Goal: Information Seeking & Learning: Learn about a topic

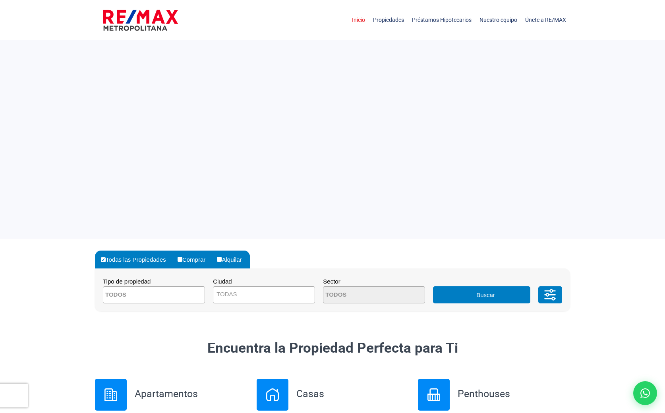
select select
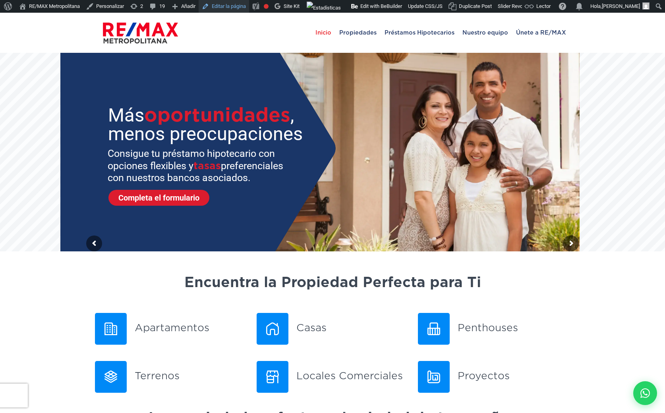
click at [228, 7] on link "Editar la página" at bounding box center [224, 6] width 50 height 13
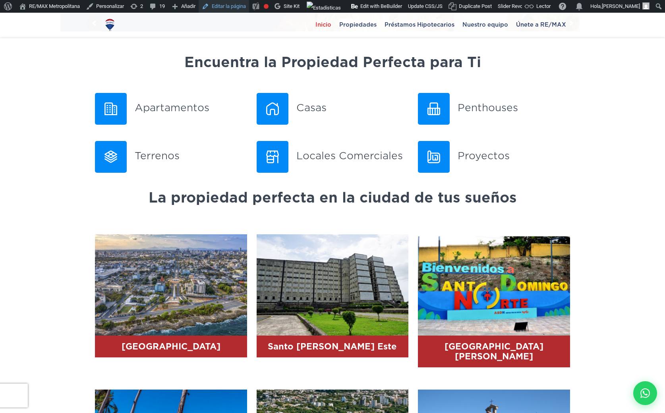
scroll to position [182, 0]
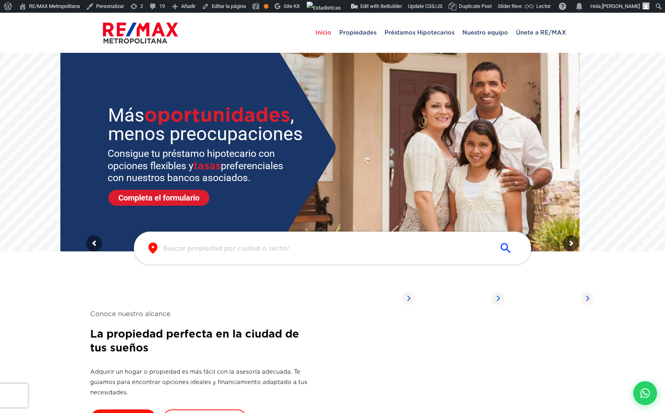
click at [219, 250] on input "text" at bounding box center [326, 248] width 327 height 9
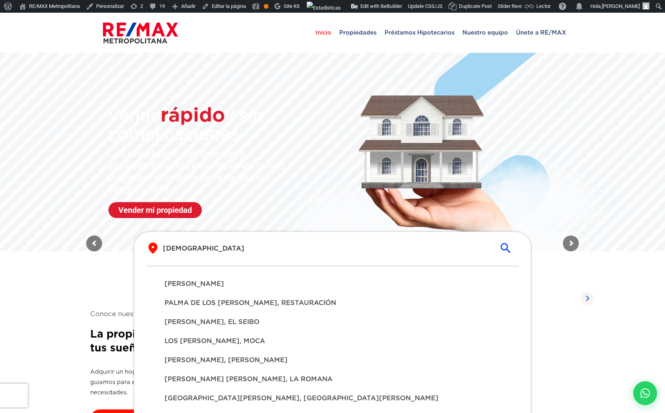
type input "santo"
click at [245, 285] on span "SANTO DOMINGO DE GUZMÁN" at bounding box center [333, 284] width 336 height 10
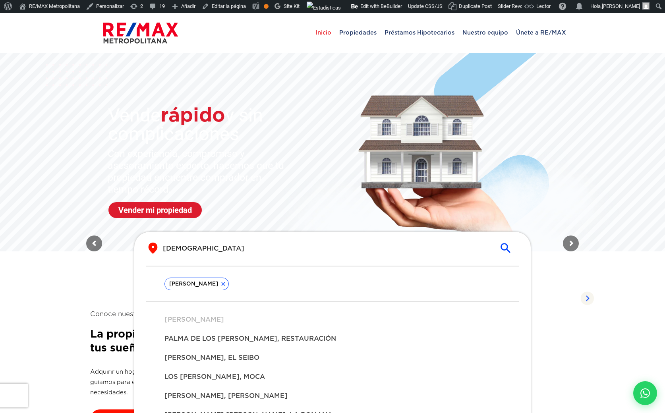
click at [505, 247] on icon "submit" at bounding box center [506, 249] width 14 height 14
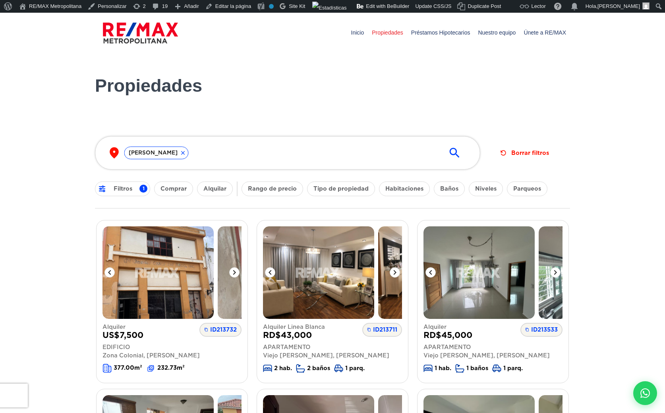
click at [454, 151] on icon "submit" at bounding box center [455, 153] width 14 height 14
click at [382, 8] on link "Edit with BeBuilder" at bounding box center [383, 6] width 58 height 13
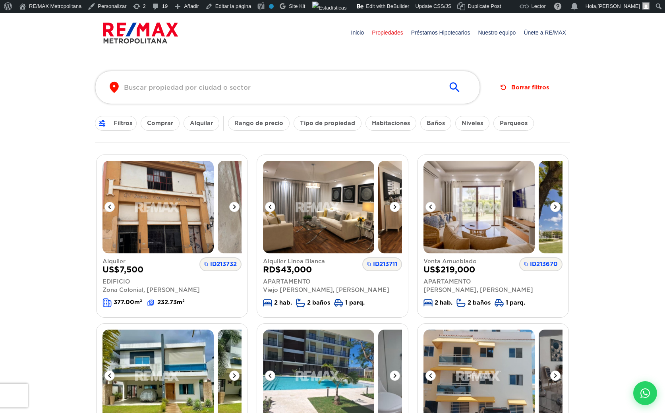
click at [170, 127] on button "Comprar" at bounding box center [160, 123] width 39 height 15
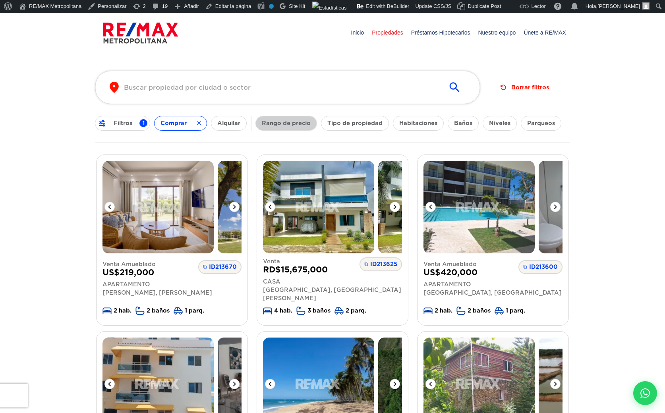
click at [289, 120] on button "Rango de precio" at bounding box center [287, 123] width 62 height 15
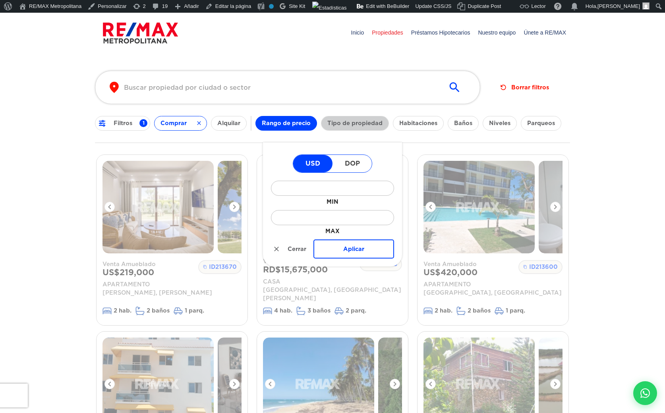
click at [364, 118] on button "Tipo de propiedad" at bounding box center [355, 123] width 68 height 15
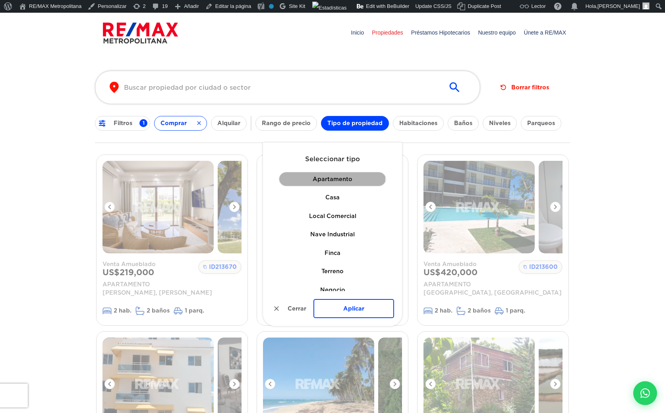
click at [328, 178] on button "Apartamento" at bounding box center [332, 179] width 107 height 15
click at [330, 227] on div "Apartamento Casa Local Comercial Nave Industrial Finca Terreno Negocio Edificio…" at bounding box center [332, 231] width 123 height 119
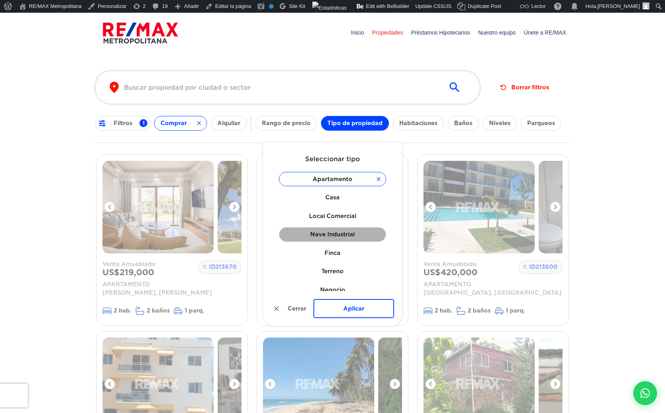
click at [331, 232] on button "Nave Industrial" at bounding box center [332, 234] width 107 height 15
click at [358, 312] on button "Aplicar" at bounding box center [354, 308] width 81 height 19
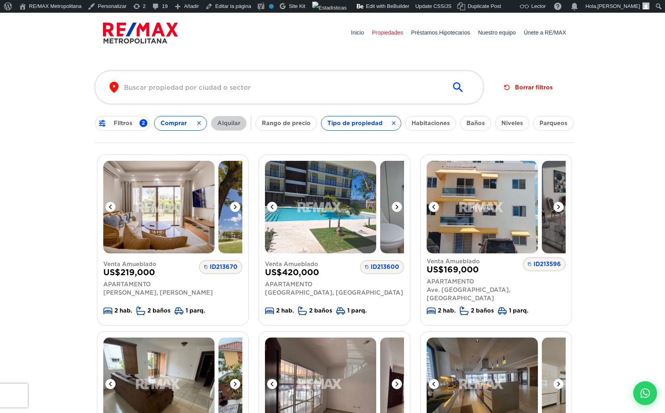
drag, startPoint x: 222, startPoint y: 126, endPoint x: 248, endPoint y: 122, distance: 25.6
click at [222, 126] on button "Alquilar" at bounding box center [229, 123] width 36 height 15
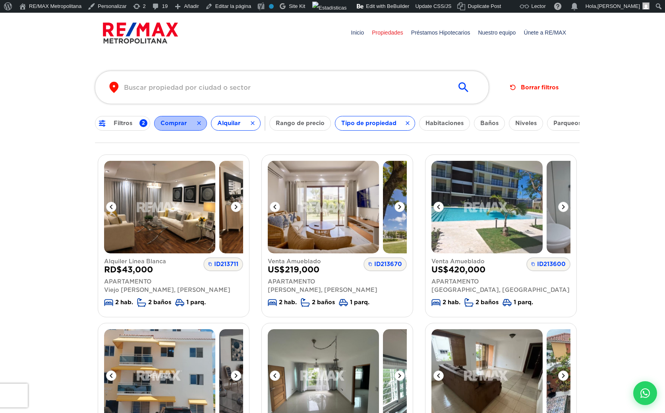
click at [202, 124] on button "Comprar" at bounding box center [180, 123] width 53 height 15
click at [408, 121] on icon "button" at bounding box center [408, 123] width 6 height 10
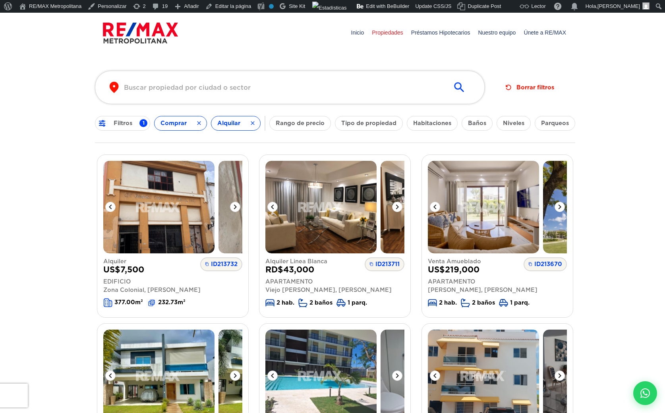
click at [254, 124] on icon "button" at bounding box center [253, 123] width 6 height 8
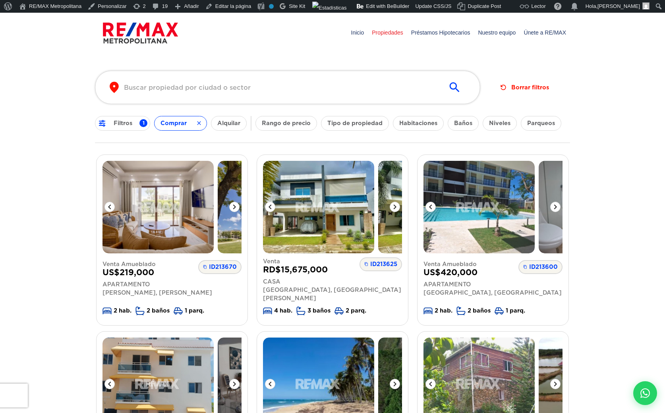
click at [200, 123] on icon "button" at bounding box center [199, 124] width 4 height 4
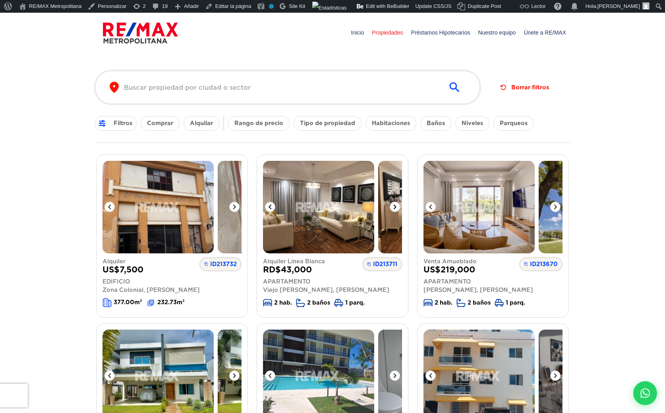
click at [339, 215] on img at bounding box center [318, 207] width 111 height 93
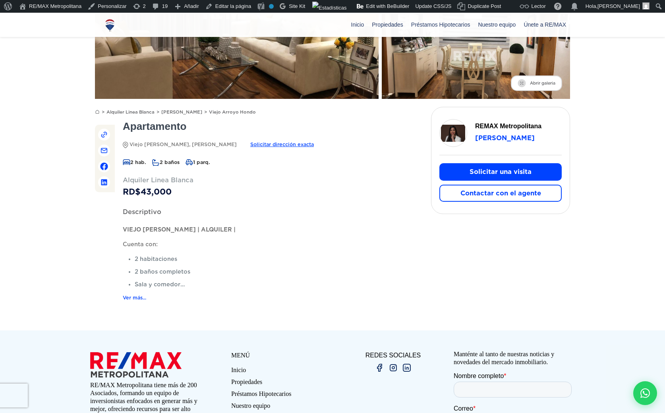
scroll to position [159, 0]
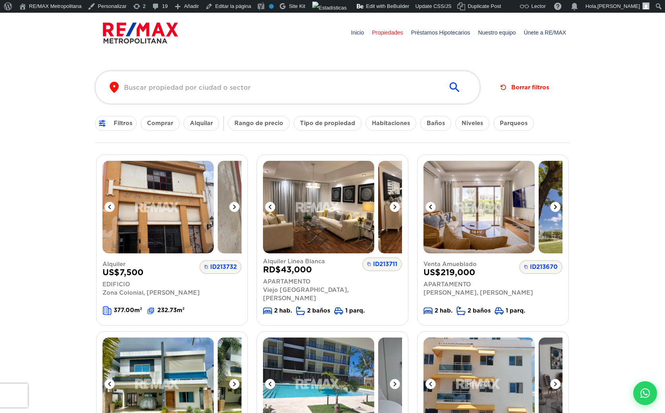
click at [490, 232] on img at bounding box center [479, 207] width 111 height 93
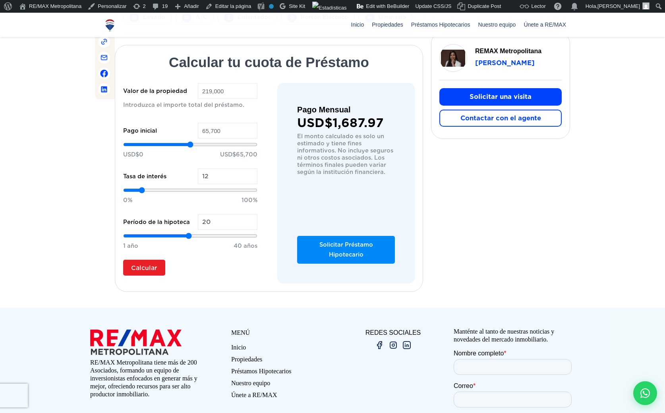
scroll to position [496, 0]
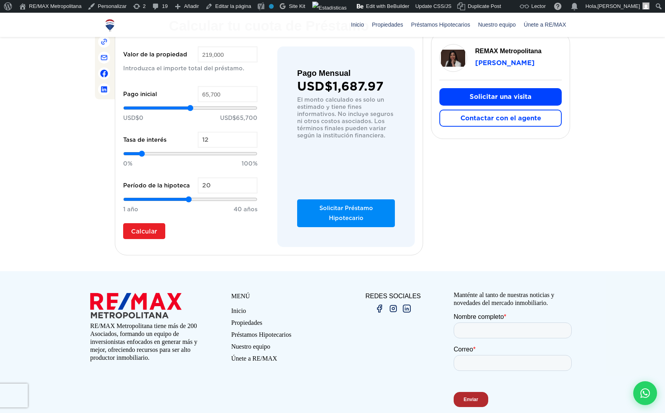
scroll to position [567, 0]
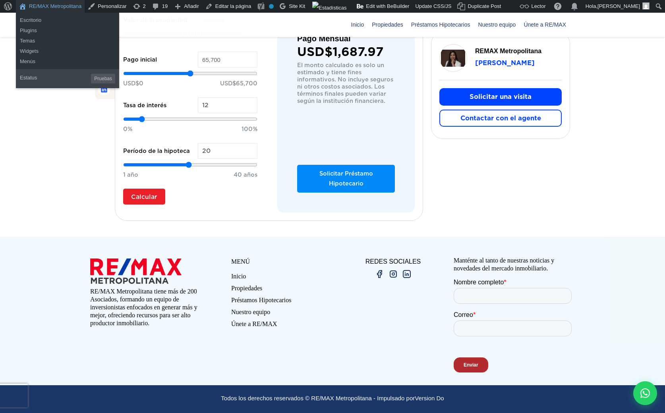
click at [39, 4] on link "RE/MAX Metropolitana" at bounding box center [50, 6] width 69 height 13
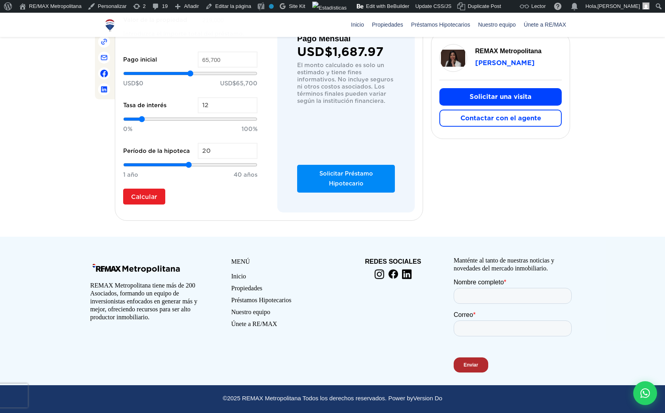
scroll to position [587, 0]
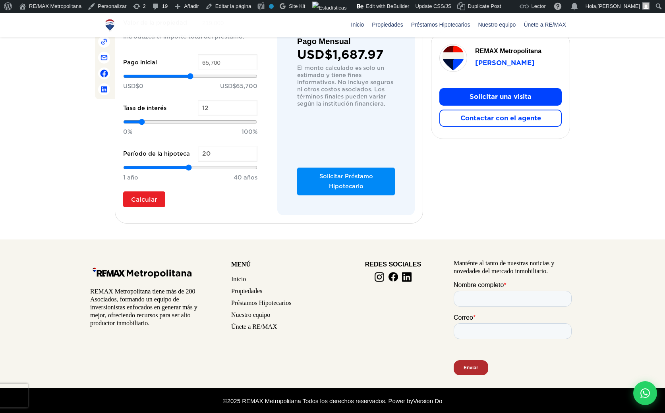
scroll to position [567, 0]
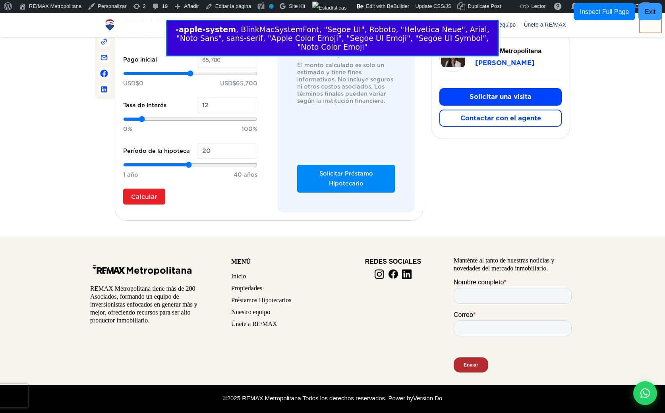
click at [645, 16] on button "Exit" at bounding box center [650, 11] width 23 height 17
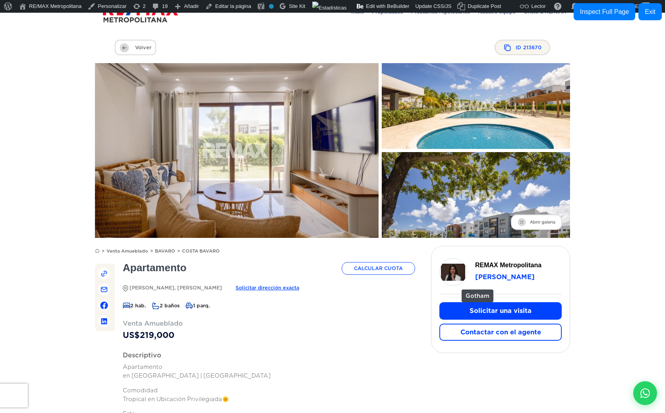
scroll to position [19, 0]
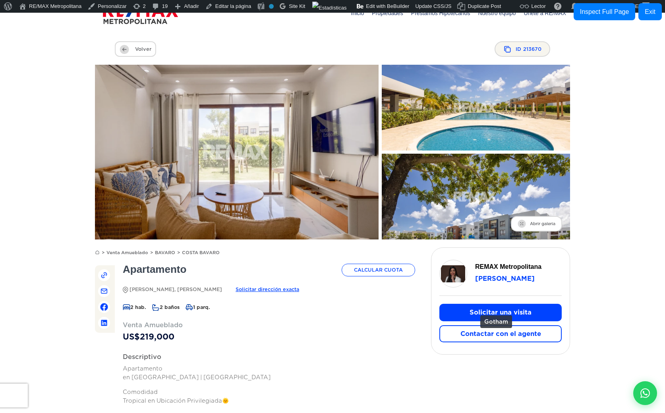
click at [476, 312] on button "Solicitar una visita" at bounding box center [500, 312] width 122 height 17
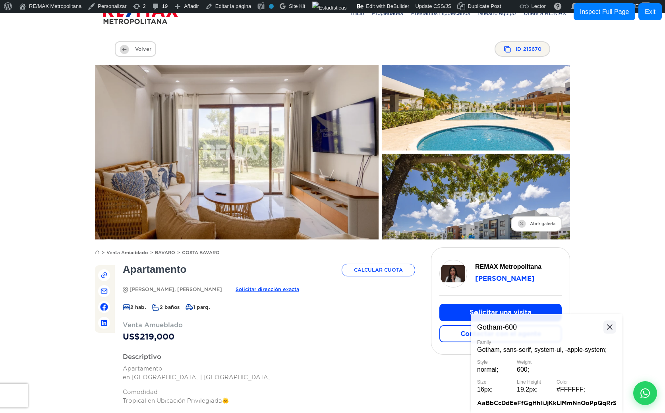
click at [610, 326] on icon at bounding box center [610, 327] width 10 height 10
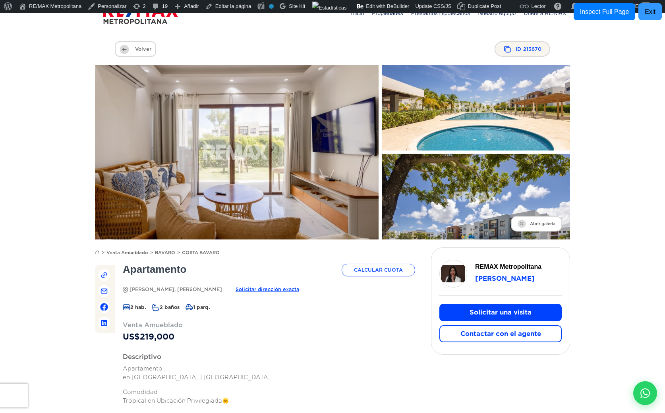
click at [651, 9] on div "Exit" at bounding box center [650, 12] width 11 height 8
click at [472, 122] on img at bounding box center [476, 108] width 207 height 95
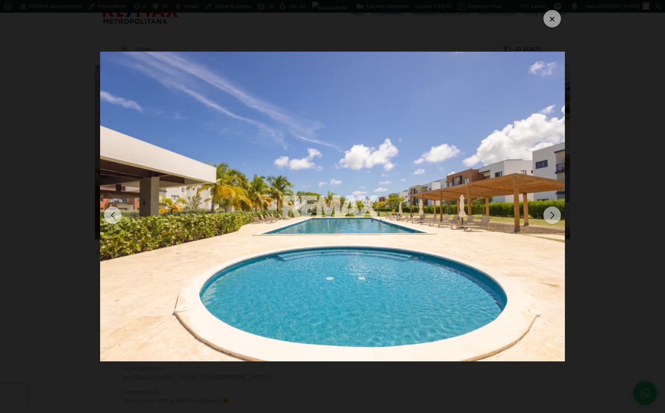
click at [556, 20] on div at bounding box center [552, 18] width 17 height 17
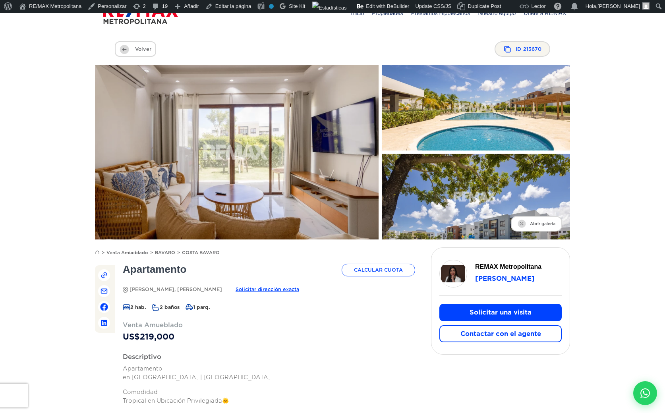
click at [483, 313] on button "Solicitar una visita" at bounding box center [500, 312] width 122 height 17
click at [490, 309] on button "Solicitar una visita" at bounding box center [500, 312] width 122 height 17
click at [480, 336] on button "Contactar con el agente" at bounding box center [500, 333] width 122 height 17
click at [369, 271] on link "Calcular Cuota" at bounding box center [379, 270] width 74 height 13
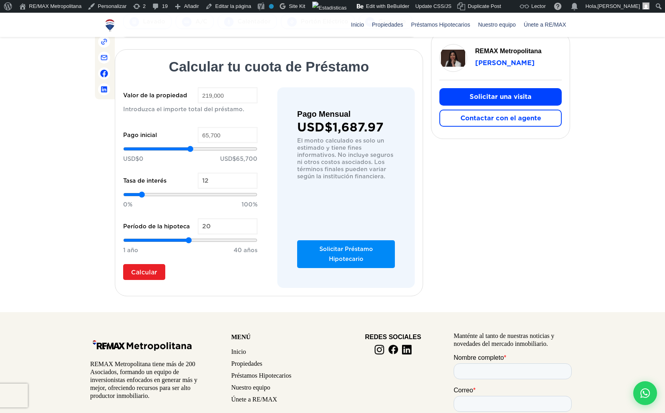
scroll to position [518, 0]
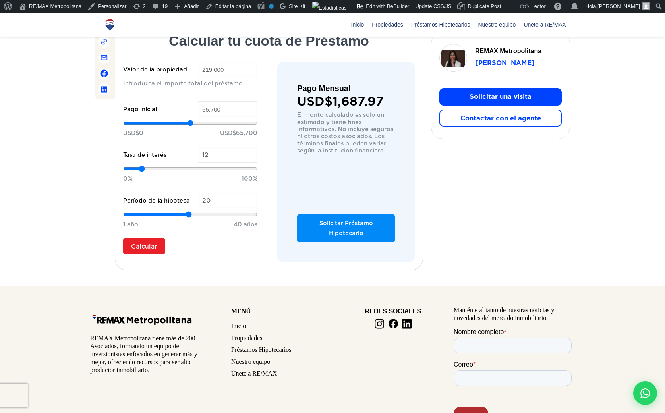
click at [465, 198] on div "BAVARO US$" at bounding box center [332, 6] width 475 height 530
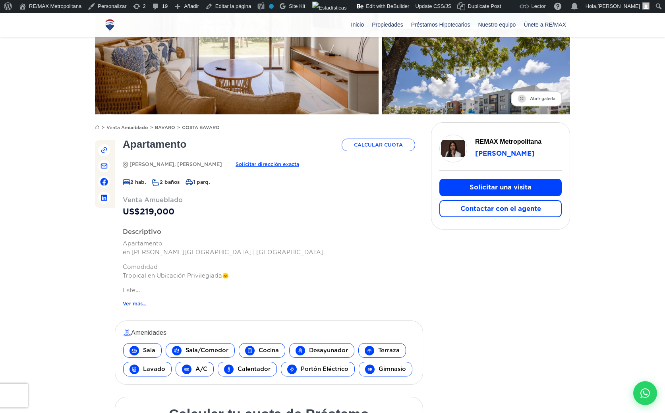
scroll to position [0, 0]
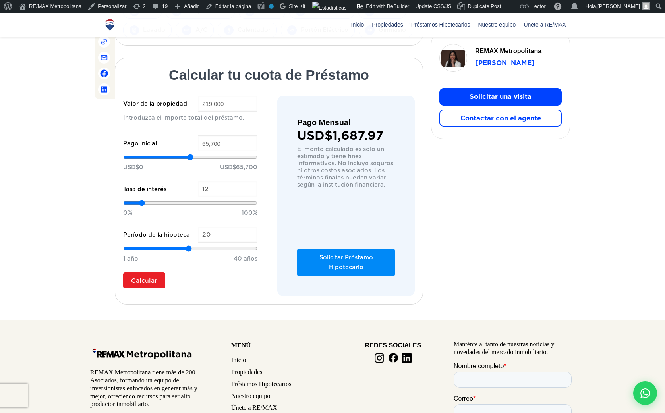
scroll to position [518, 0]
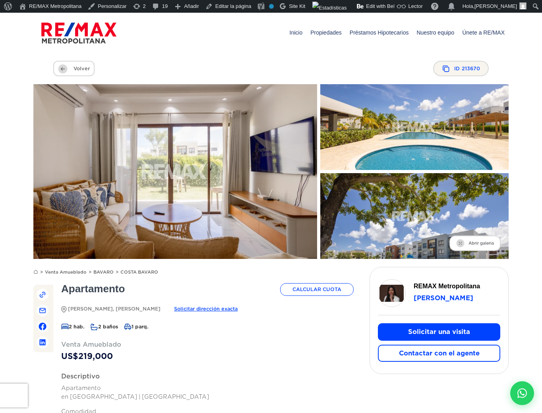
click at [269, 332] on ul "2 hab. 2 baños 1 parq." at bounding box center [207, 331] width 292 height 18
click at [41, 287] on div at bounding box center [43, 319] width 20 height 68
